Goal: Use online tool/utility

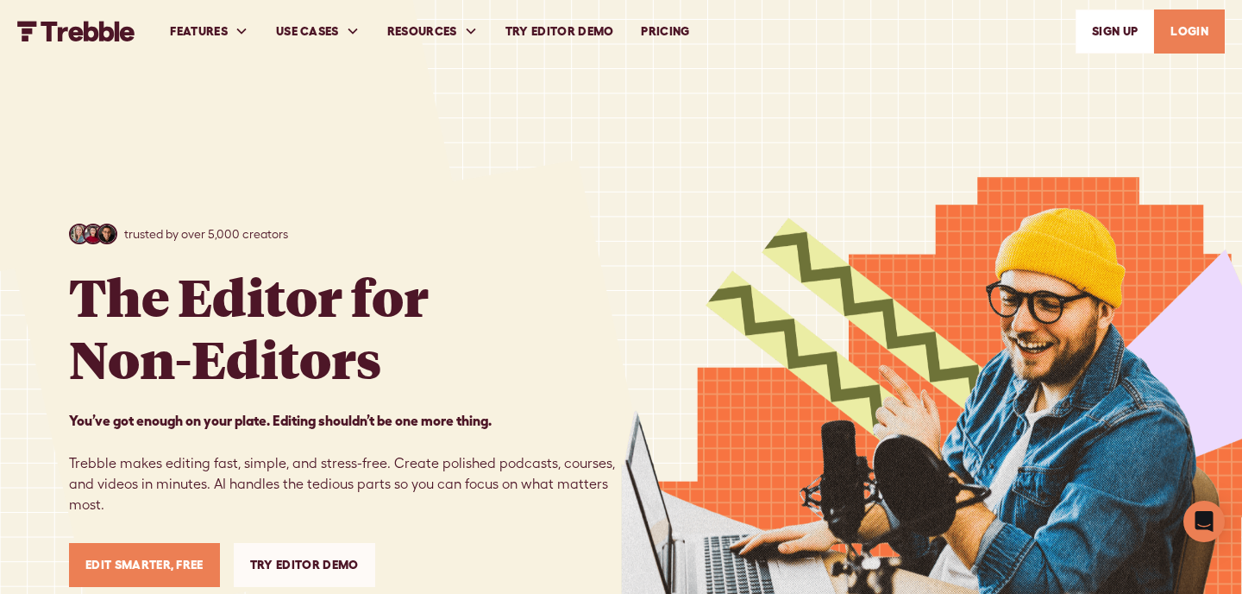
click at [581, 27] on link "Try Editor Demo" at bounding box center [560, 32] width 136 height 60
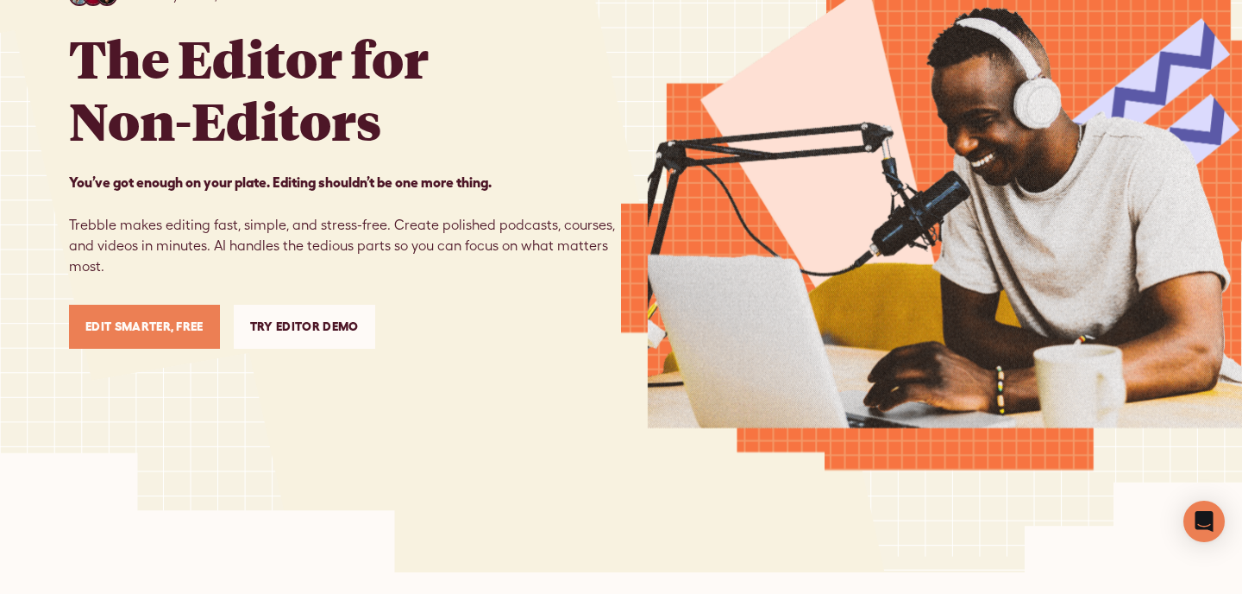
scroll to position [237, 0]
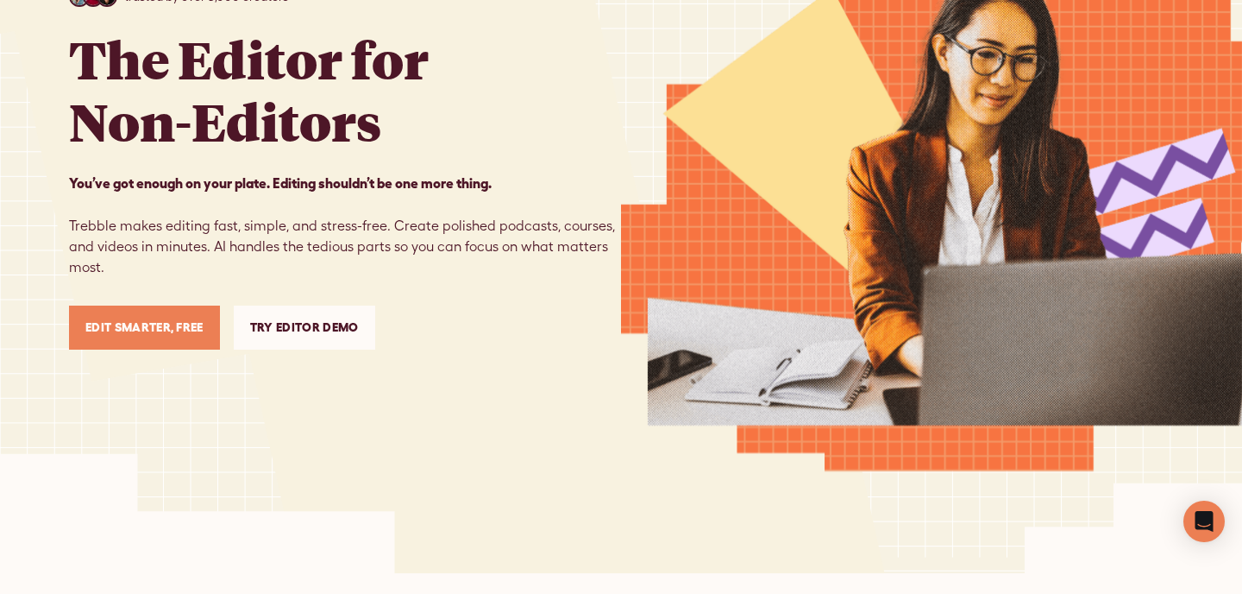
click at [163, 324] on link "Edit Smarter, Free" at bounding box center [144, 327] width 151 height 44
click at [301, 325] on link "Try Editor Demo" at bounding box center [304, 327] width 141 height 44
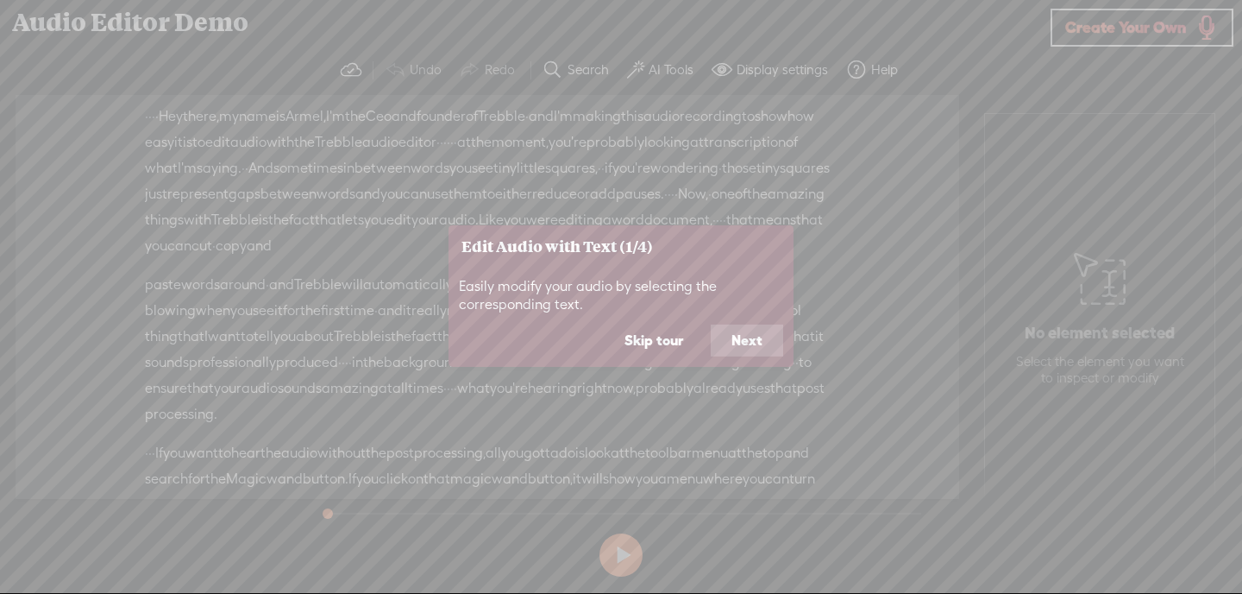
click at [756, 332] on button "Next" at bounding box center [747, 340] width 72 height 33
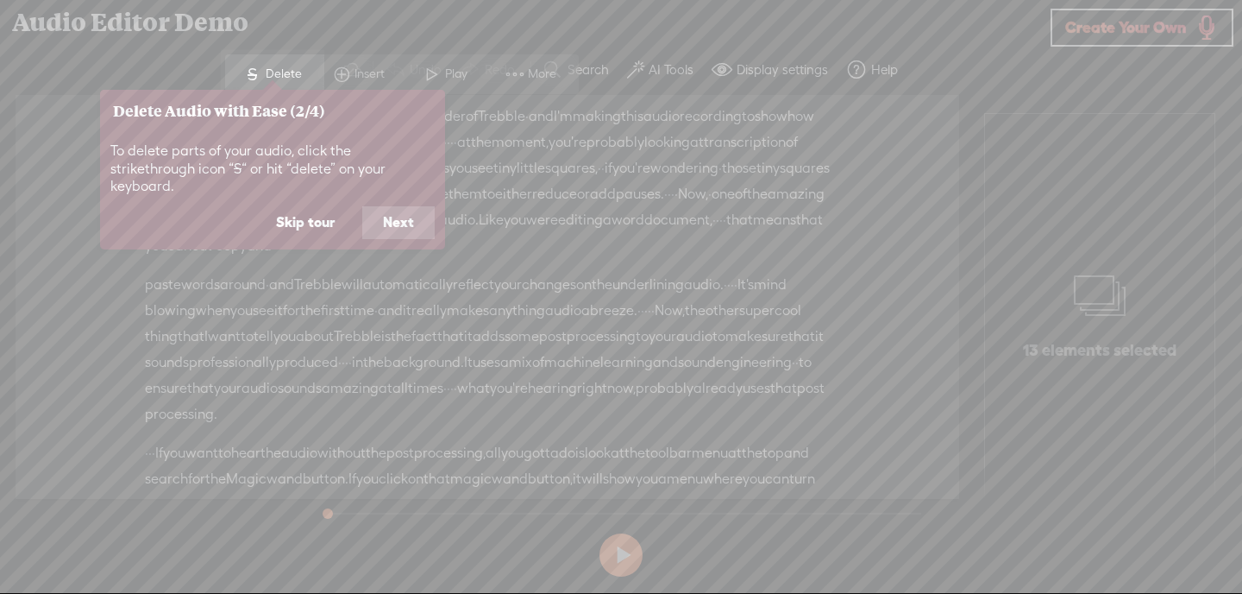
click at [406, 206] on button "Next" at bounding box center [398, 222] width 72 height 33
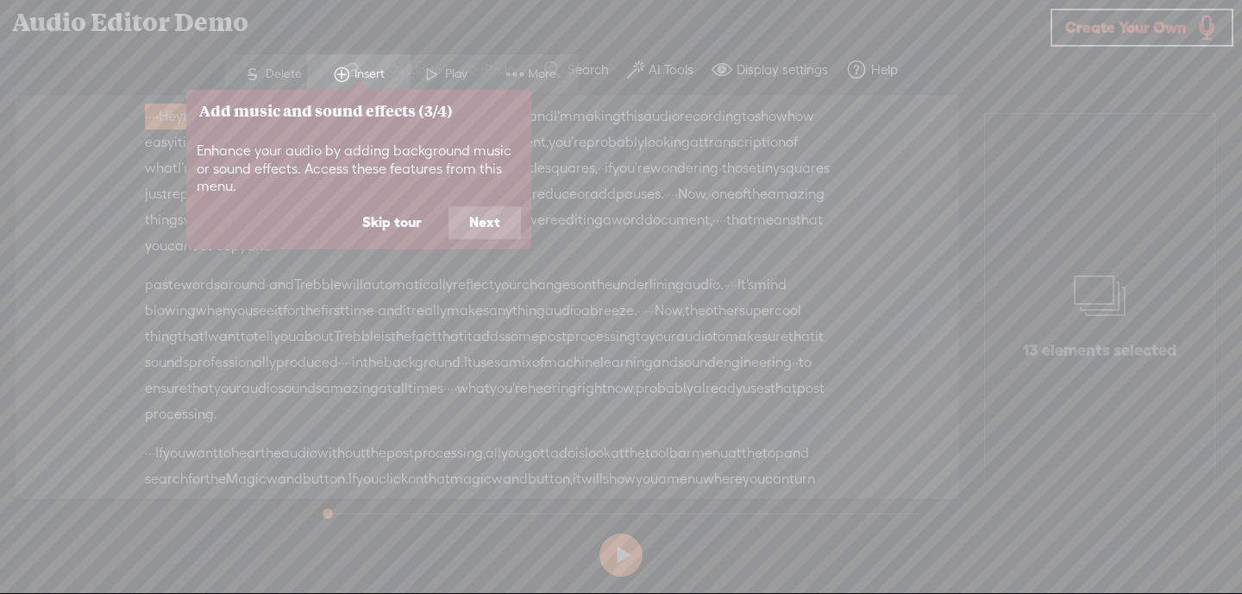
click at [488, 224] on button "Next" at bounding box center [485, 222] width 72 height 33
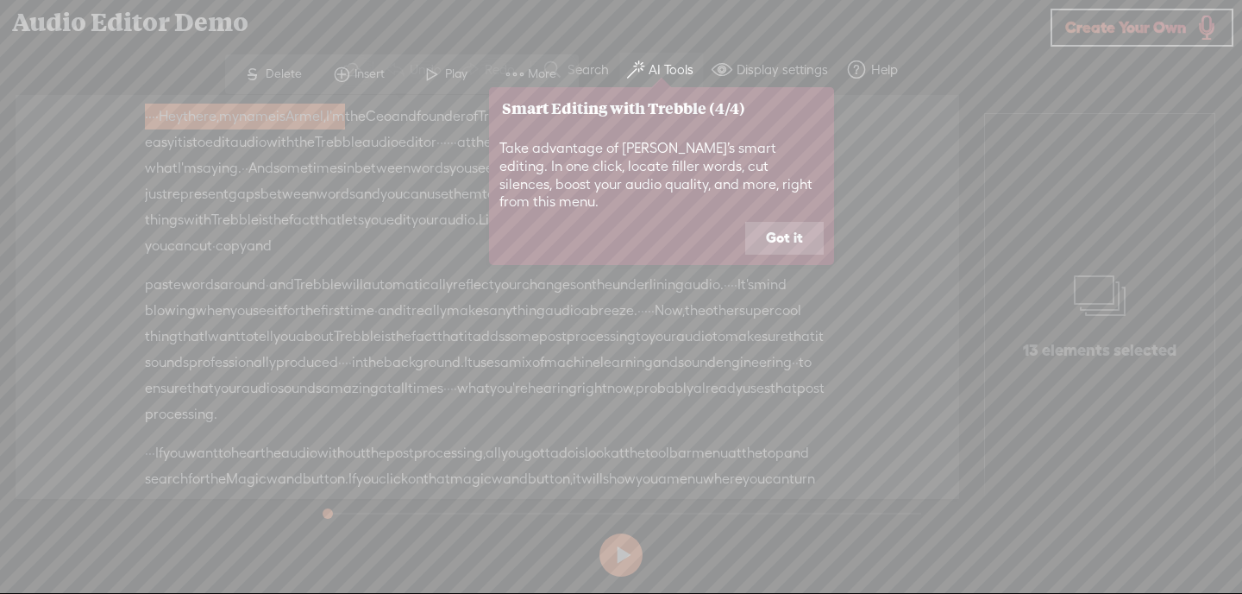
click at [799, 222] on button "Got it" at bounding box center [784, 238] width 79 height 33
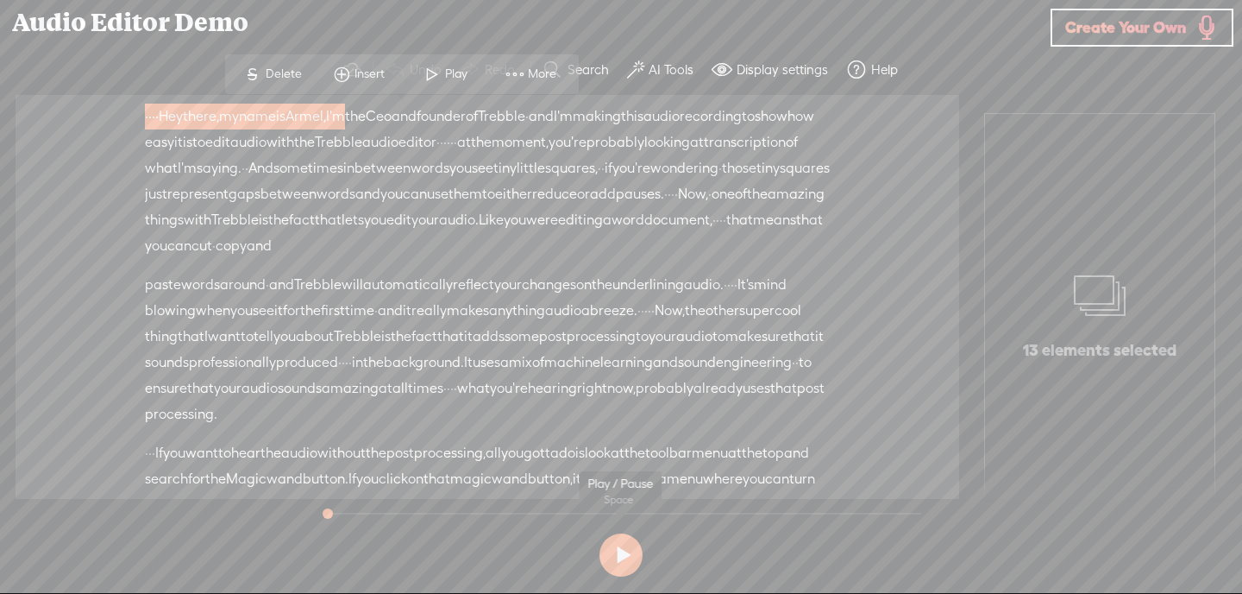
click at [625, 558] on button at bounding box center [621, 554] width 43 height 43
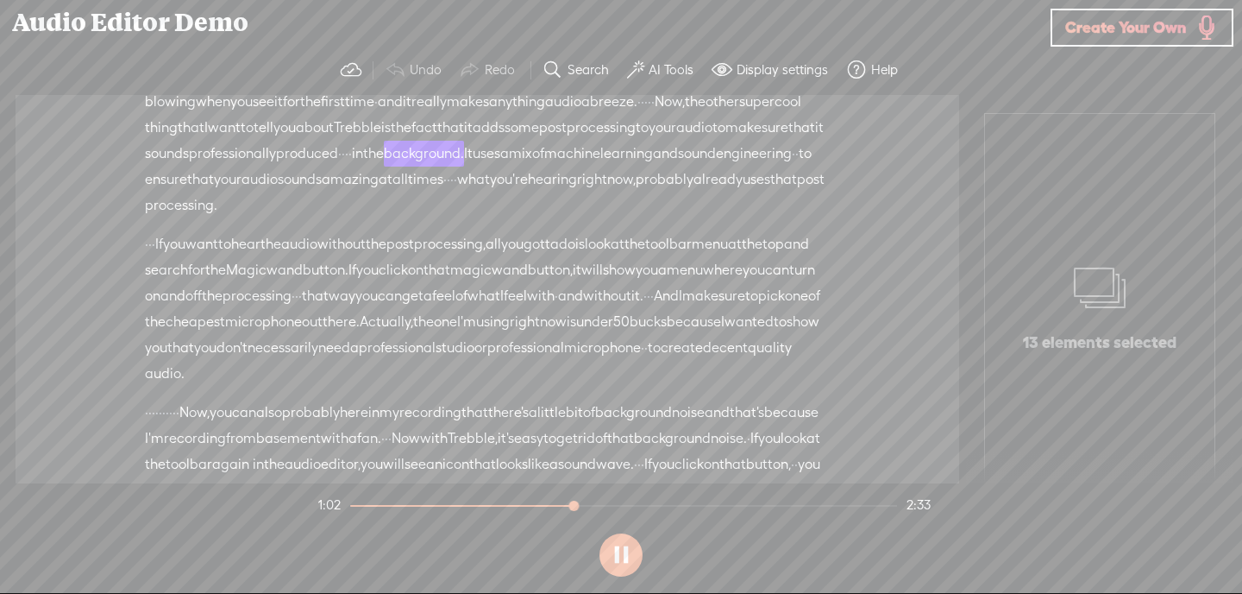
scroll to position [215, 0]
click at [626, 552] on button at bounding box center [621, 554] width 43 height 43
click at [650, 75] on label "AI Tools" at bounding box center [671, 69] width 45 height 17
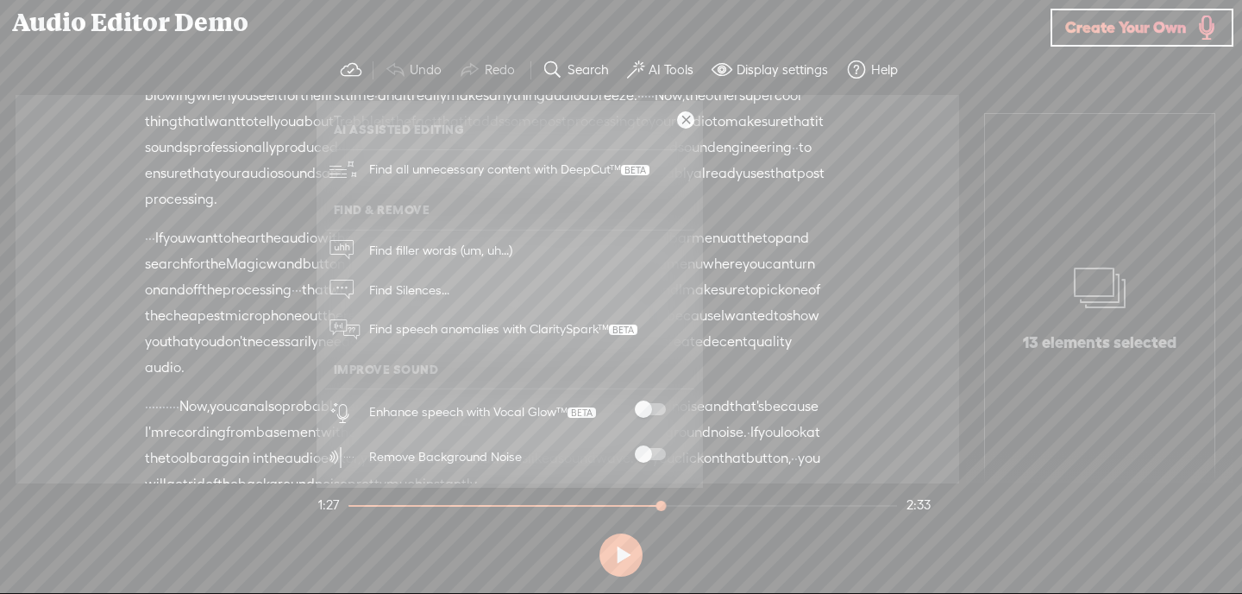
click at [648, 408] on span at bounding box center [650, 409] width 31 height 12
click at [624, 557] on button at bounding box center [621, 554] width 43 height 43
click at [687, 120] on link at bounding box center [685, 119] width 17 height 17
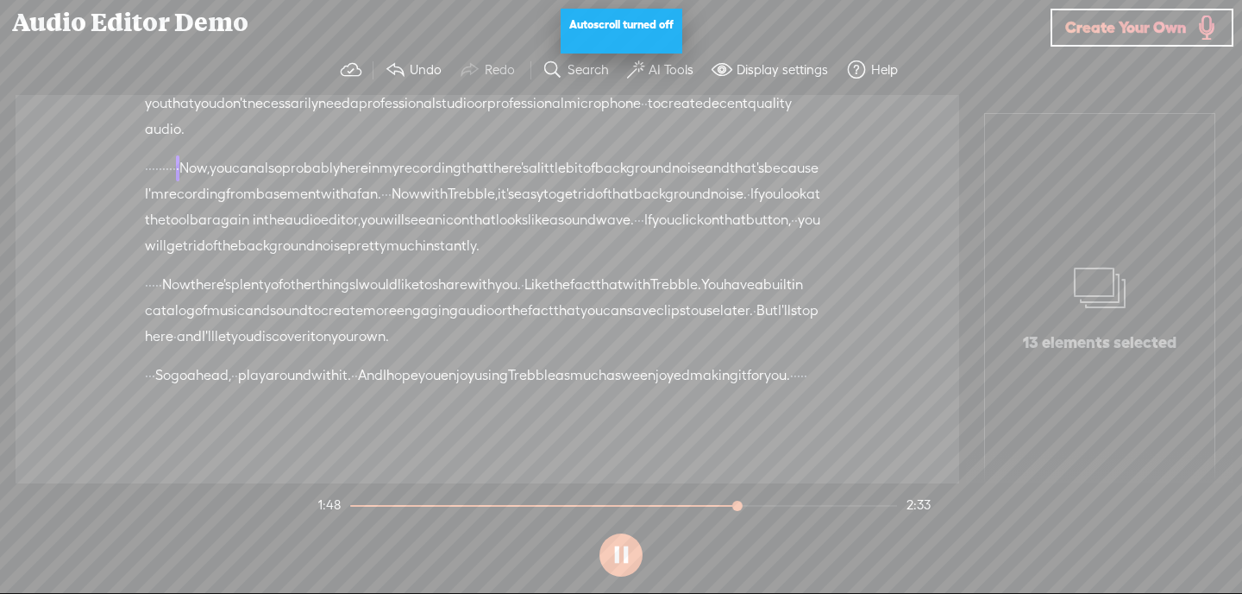
scroll to position [452, 0]
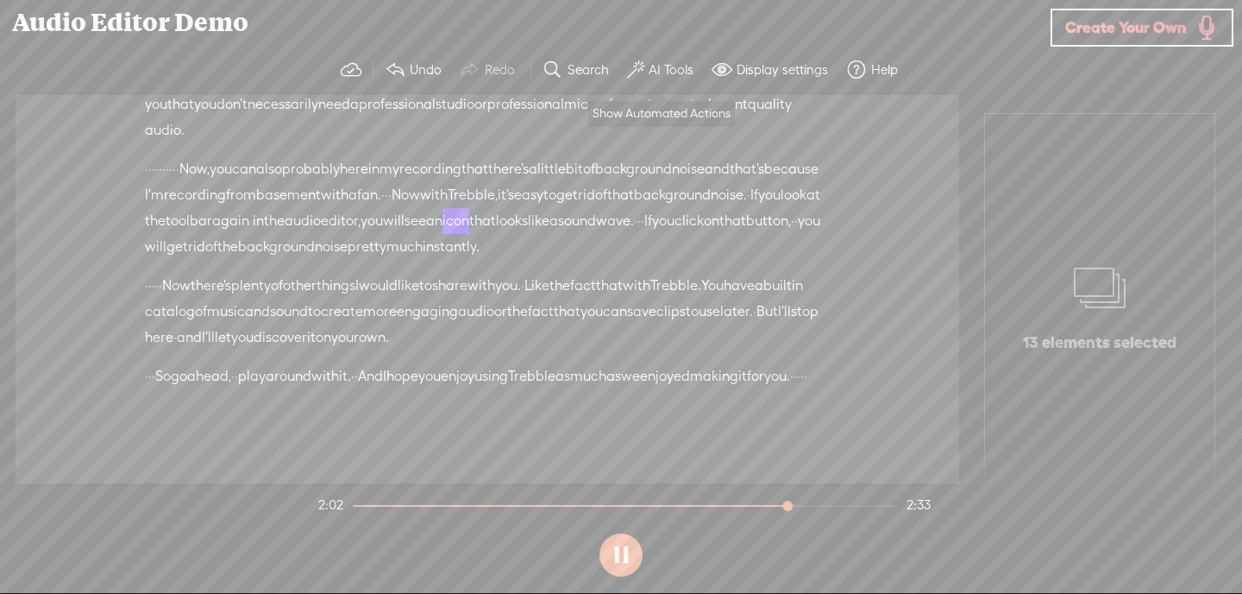
click at [667, 72] on label "AI Tools" at bounding box center [671, 69] width 45 height 17
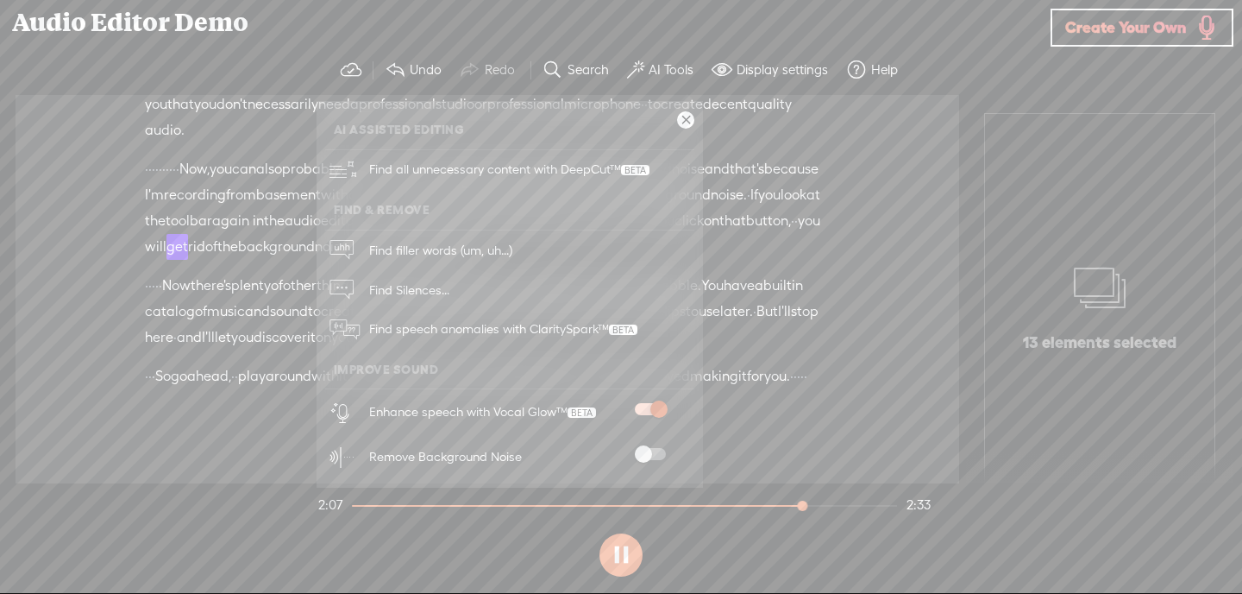
click at [645, 448] on span at bounding box center [650, 454] width 31 height 12
click at [686, 116] on link at bounding box center [685, 119] width 17 height 17
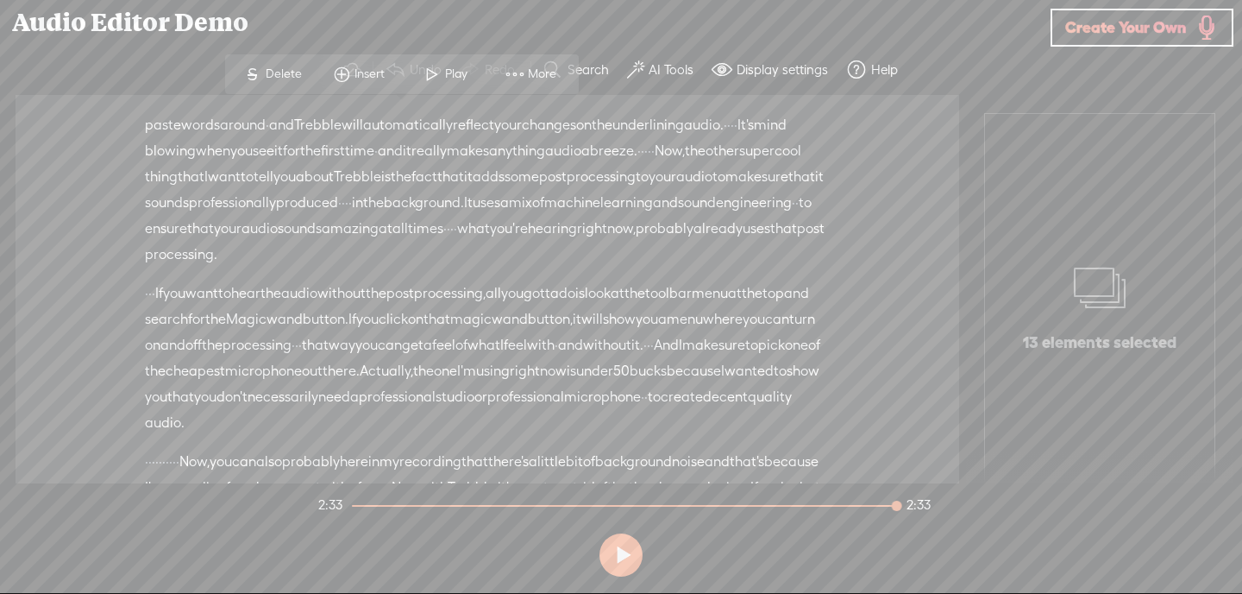
scroll to position [0, 0]
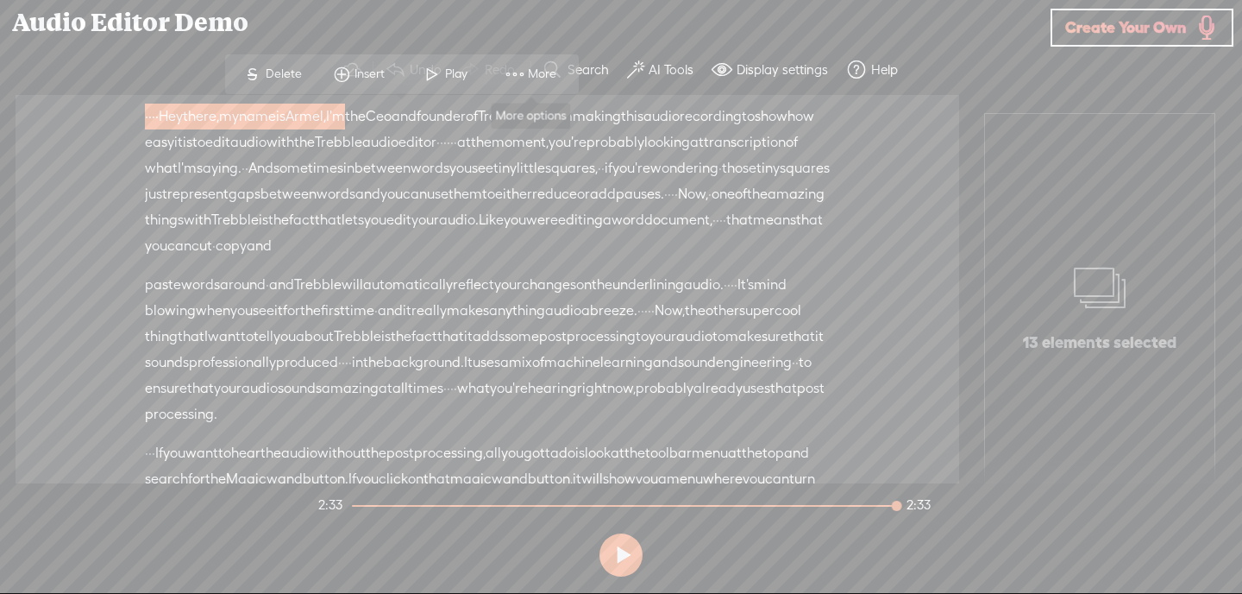
click at [531, 70] on span "More" at bounding box center [544, 74] width 33 height 17
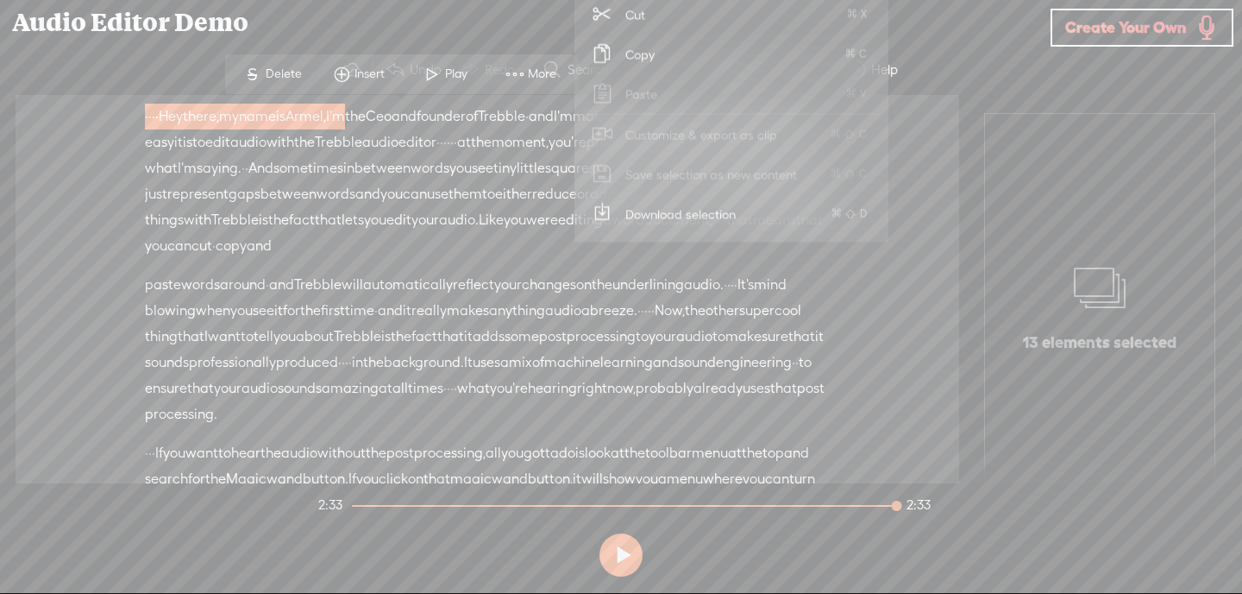
click at [363, 298] on span "will" at bounding box center [353, 285] width 22 height 26
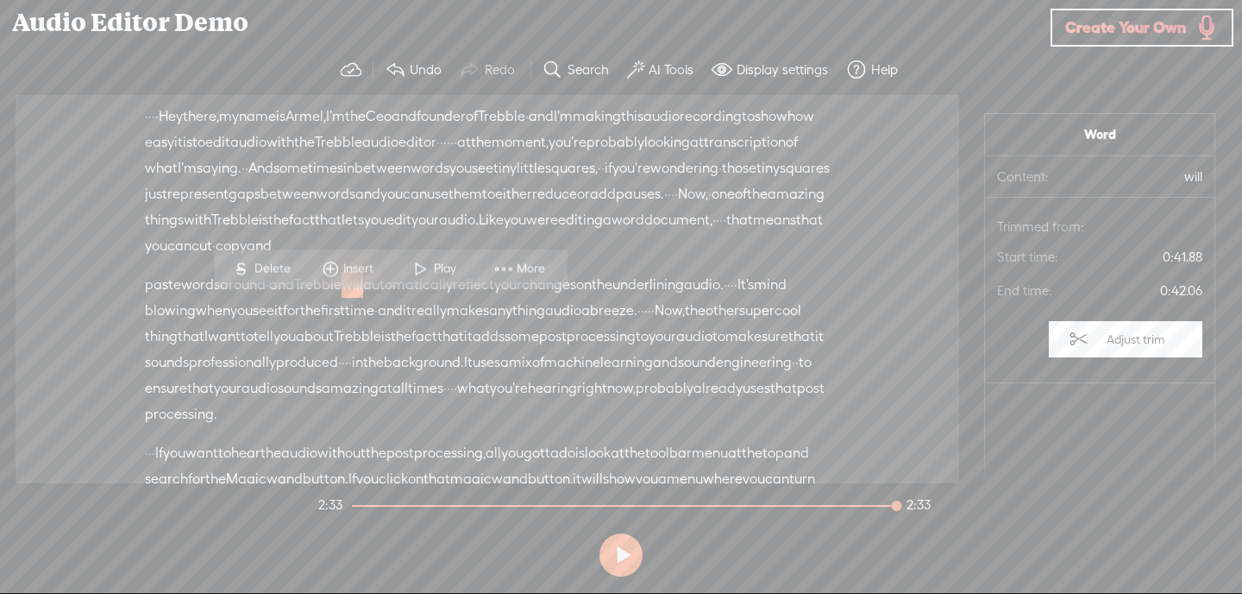
click at [495, 207] on span "either" at bounding box center [513, 194] width 37 height 26
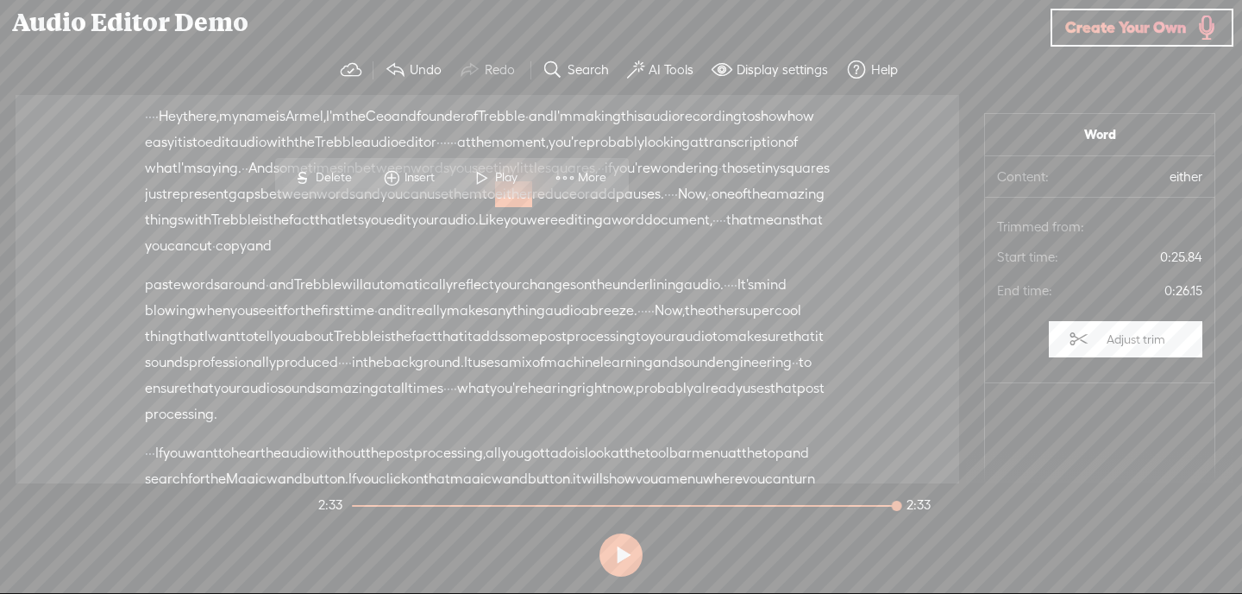
click at [479, 232] on span "audio." at bounding box center [459, 220] width 40 height 26
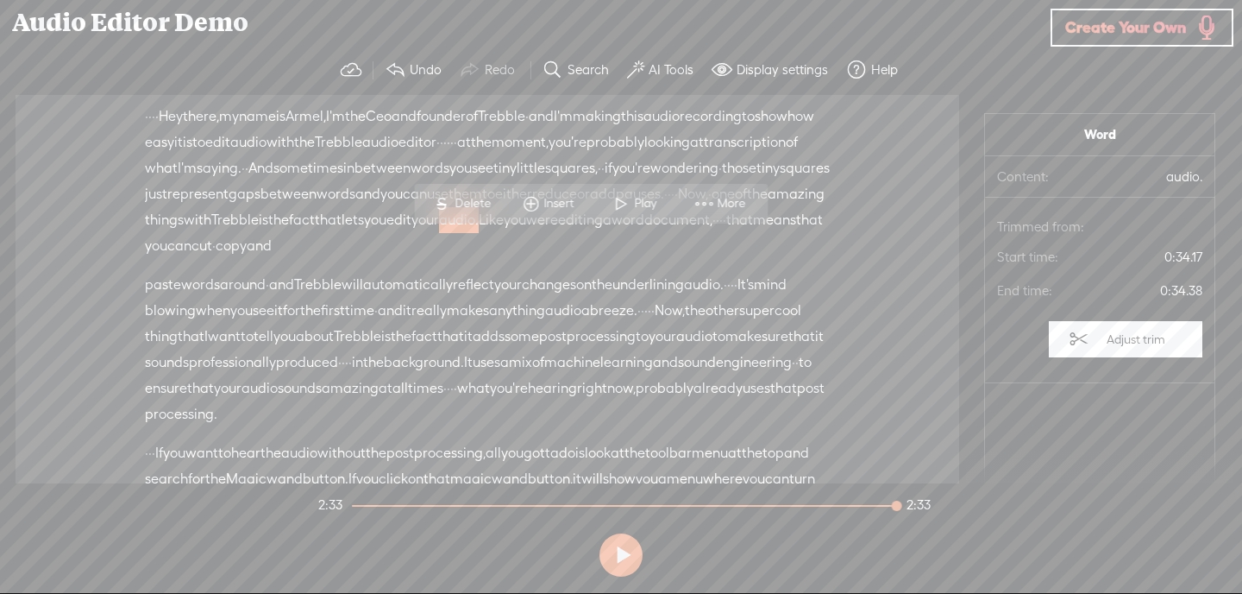
click at [494, 298] on span "reflect" at bounding box center [473, 285] width 41 height 26
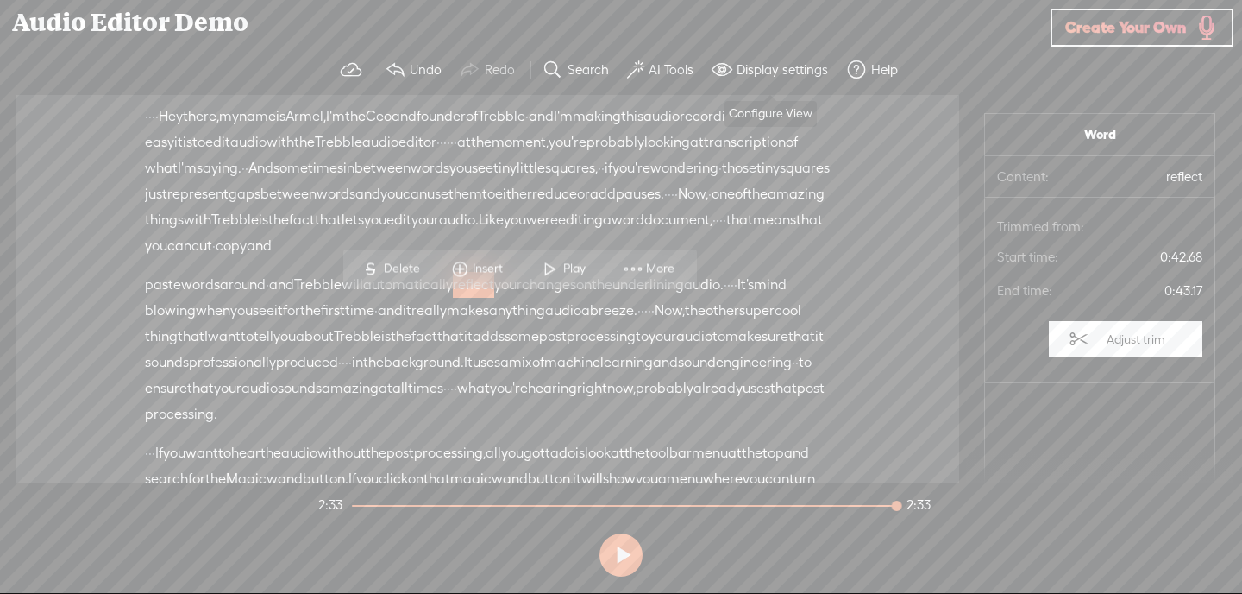
click at [776, 70] on label "Display settings" at bounding box center [782, 69] width 91 height 17
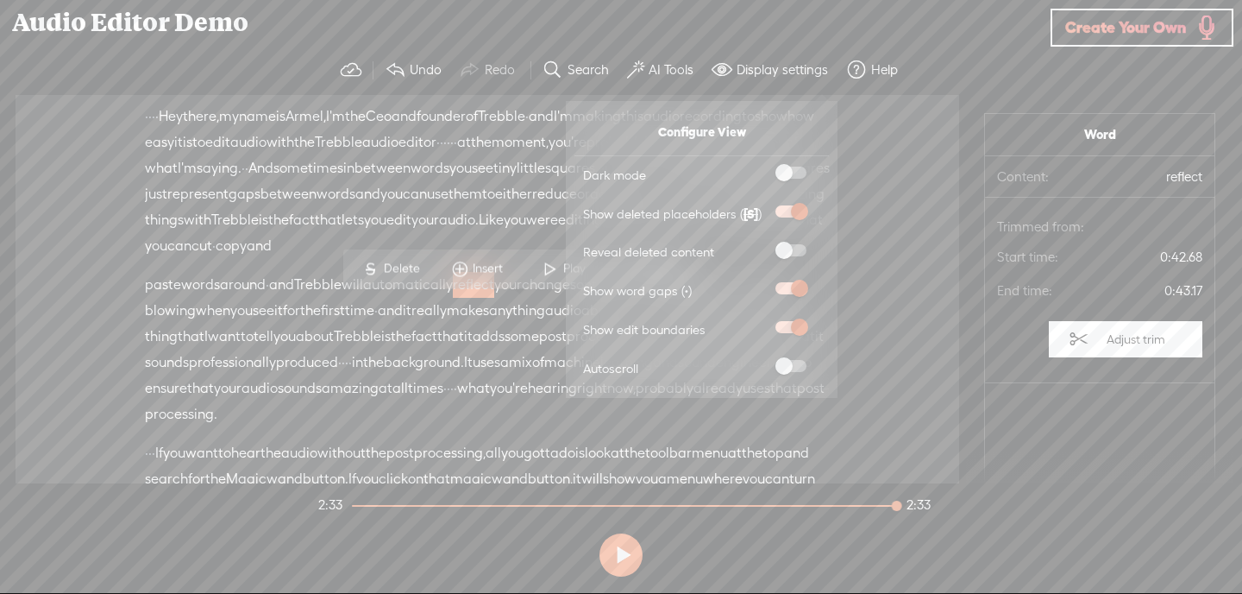
click at [713, 349] on span "to" at bounding box center [719, 337] width 13 height 26
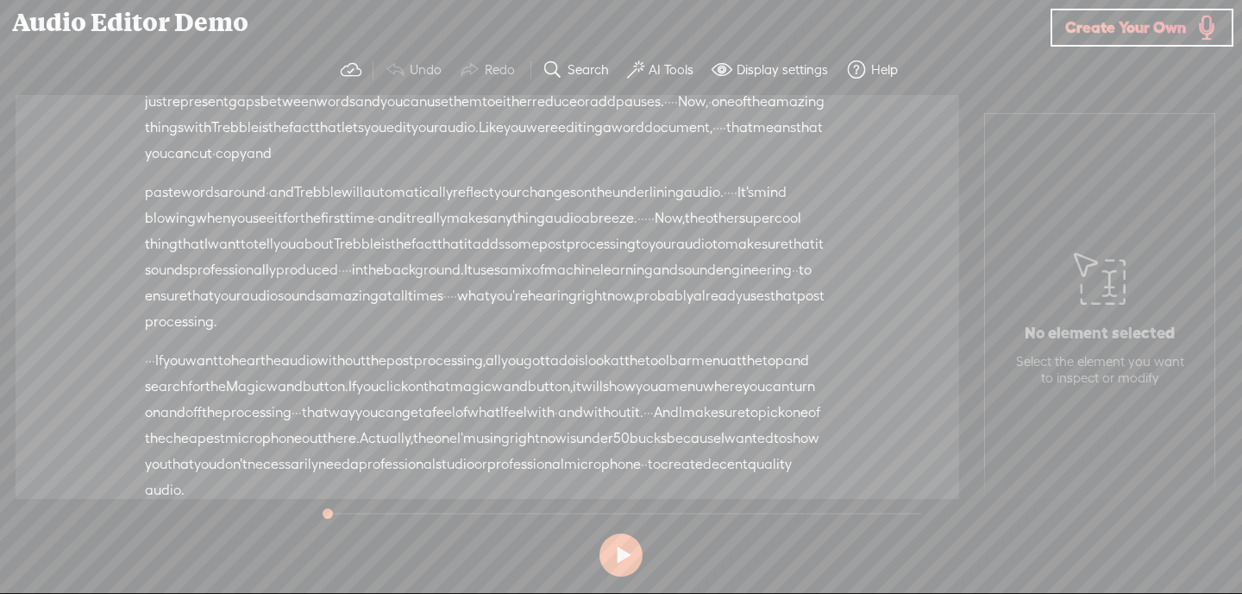
scroll to position [91, 0]
click at [1159, 21] on span "Create Your Own" at bounding box center [1126, 27] width 121 height 20
